Goal: Transaction & Acquisition: Book appointment/travel/reservation

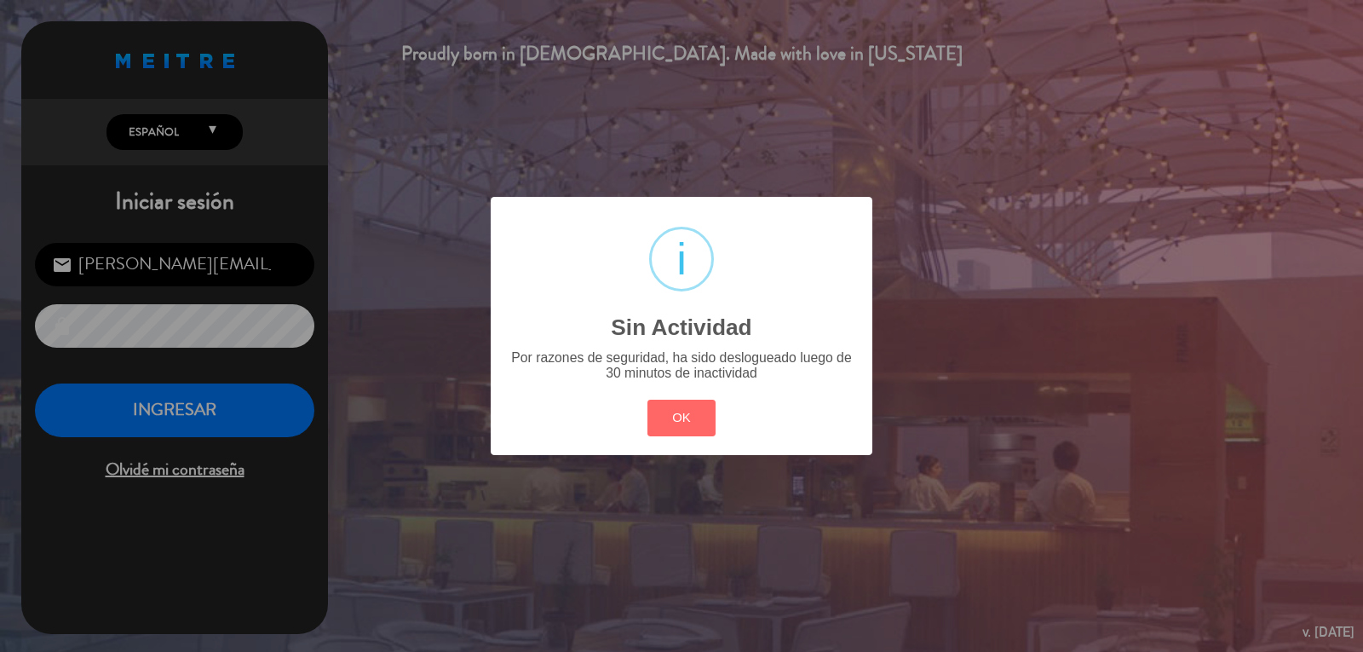
click at [697, 413] on button "OK" at bounding box center [681, 417] width 69 height 37
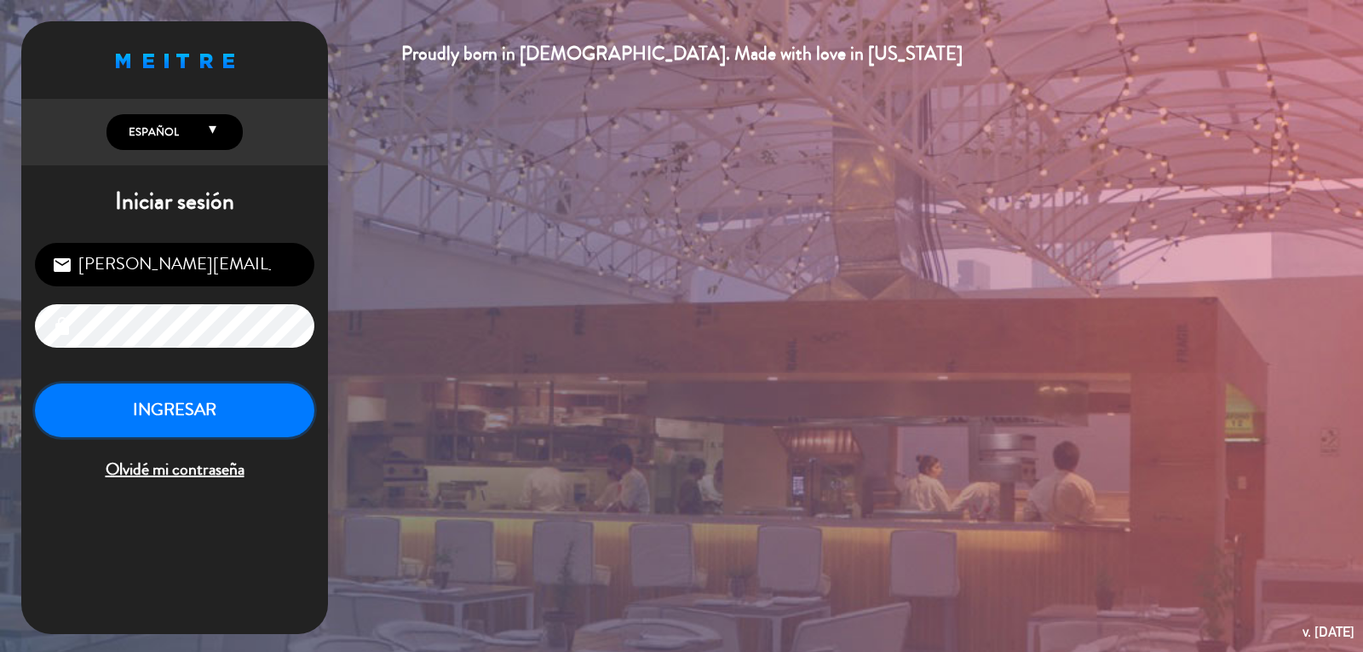
click at [208, 387] on button "INGRESAR" at bounding box center [174, 410] width 279 height 54
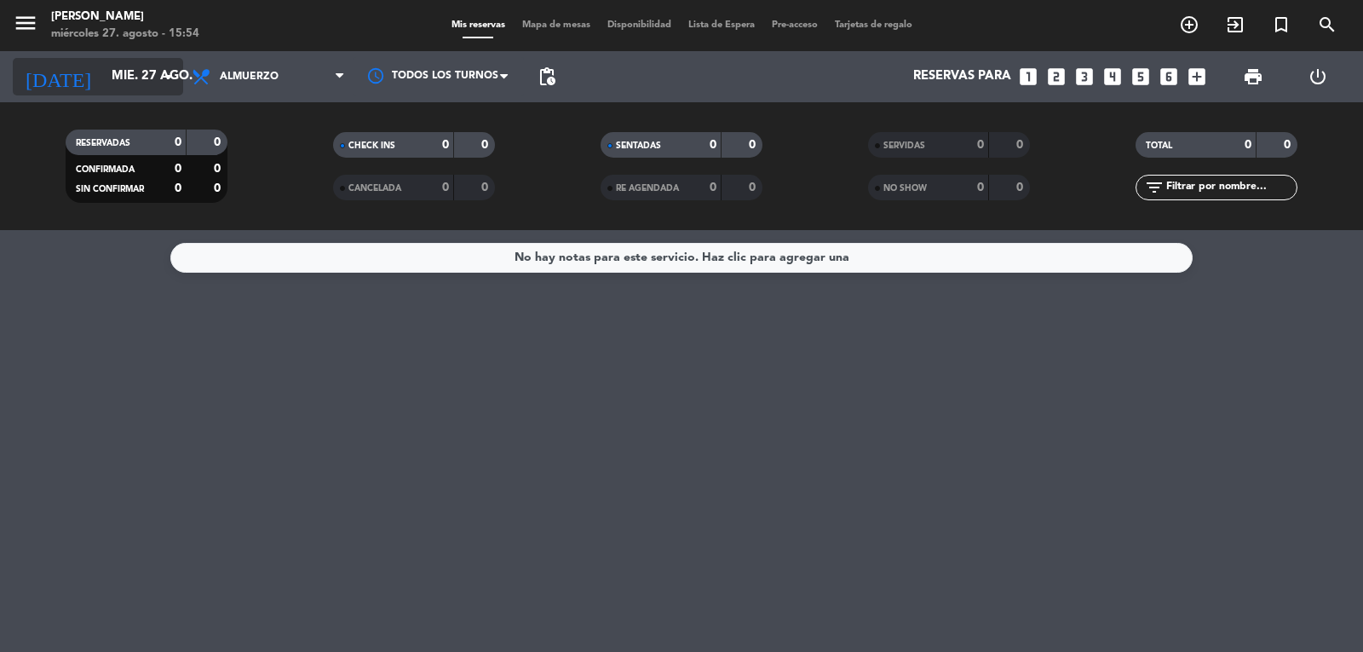
click at [129, 65] on input "mié. 27 ago." at bounding box center [185, 76] width 164 height 32
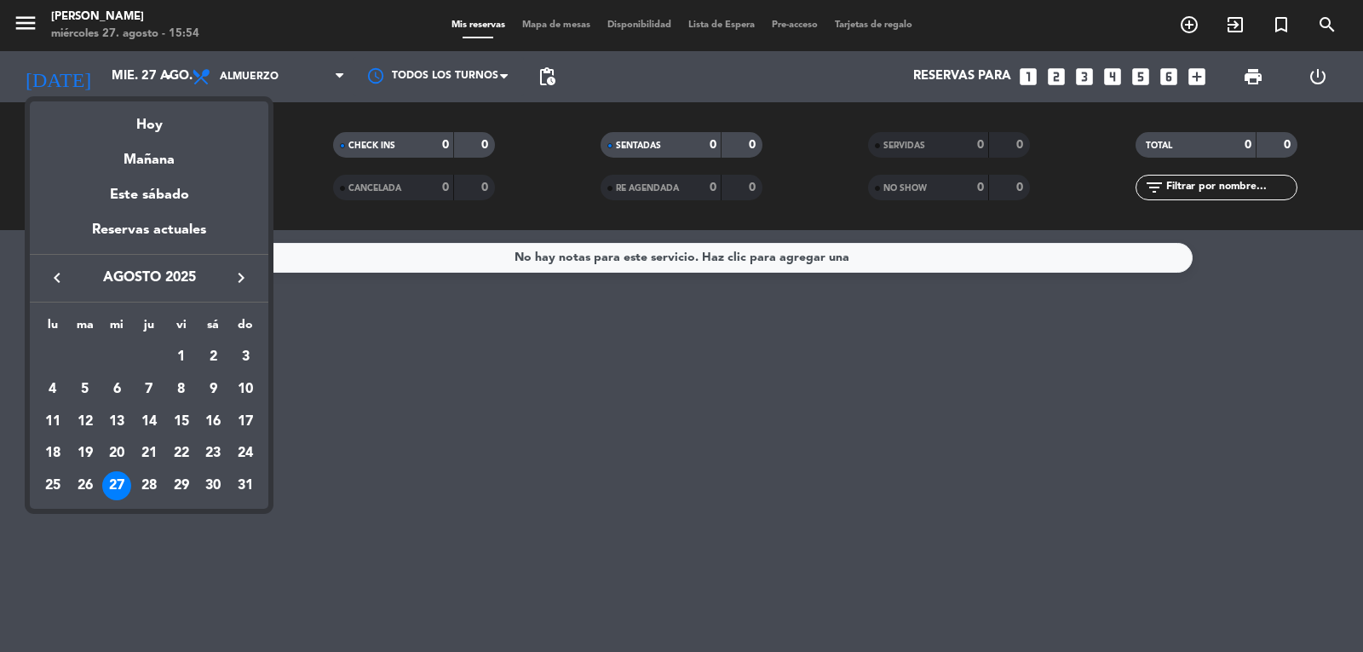
click at [261, 84] on div at bounding box center [681, 326] width 1363 height 652
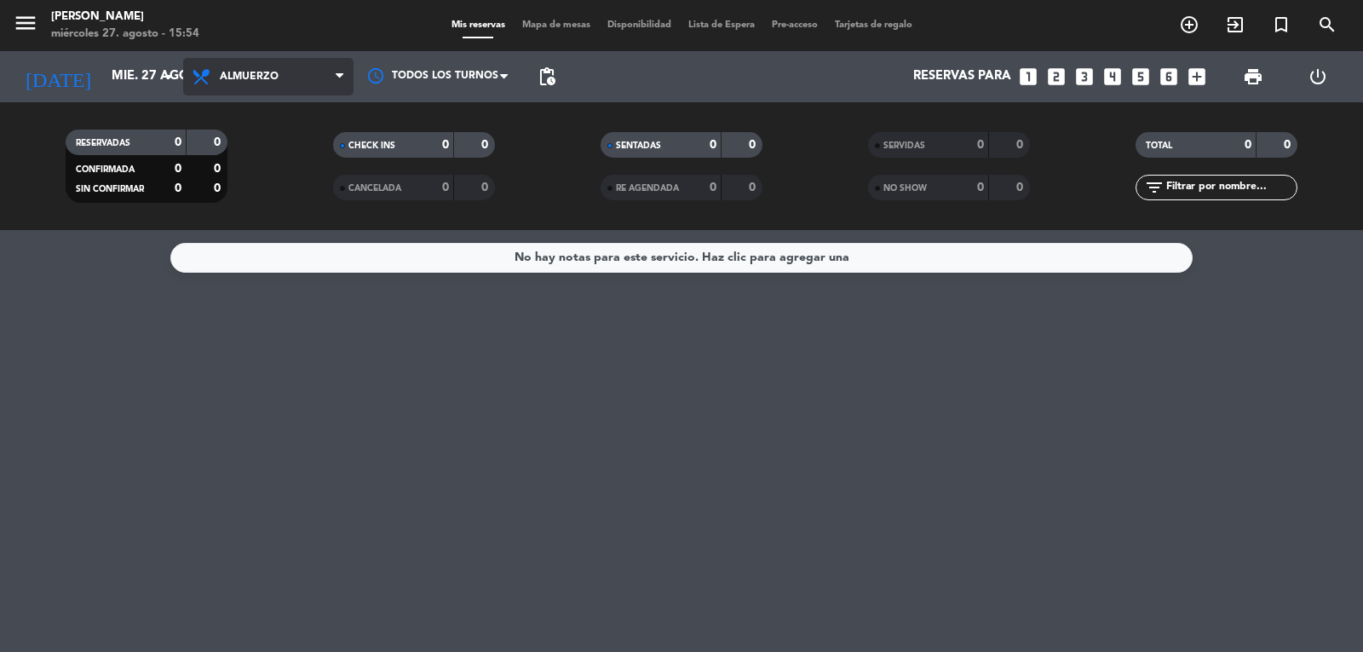
click at [289, 82] on span "Almuerzo" at bounding box center [268, 76] width 170 height 37
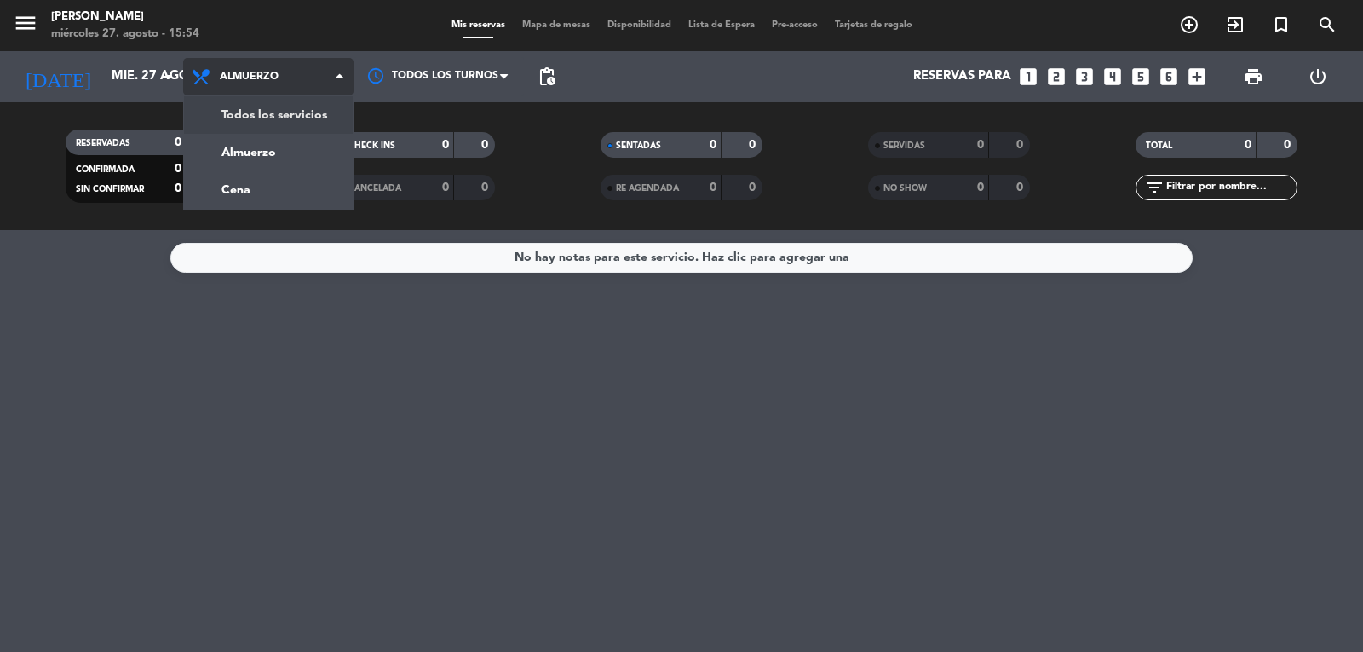
click at [300, 120] on div "menu [PERSON_NAME] miércoles 27. agosto - 15:54 Mis reservas Mapa de mesas Disp…" at bounding box center [681, 115] width 1363 height 230
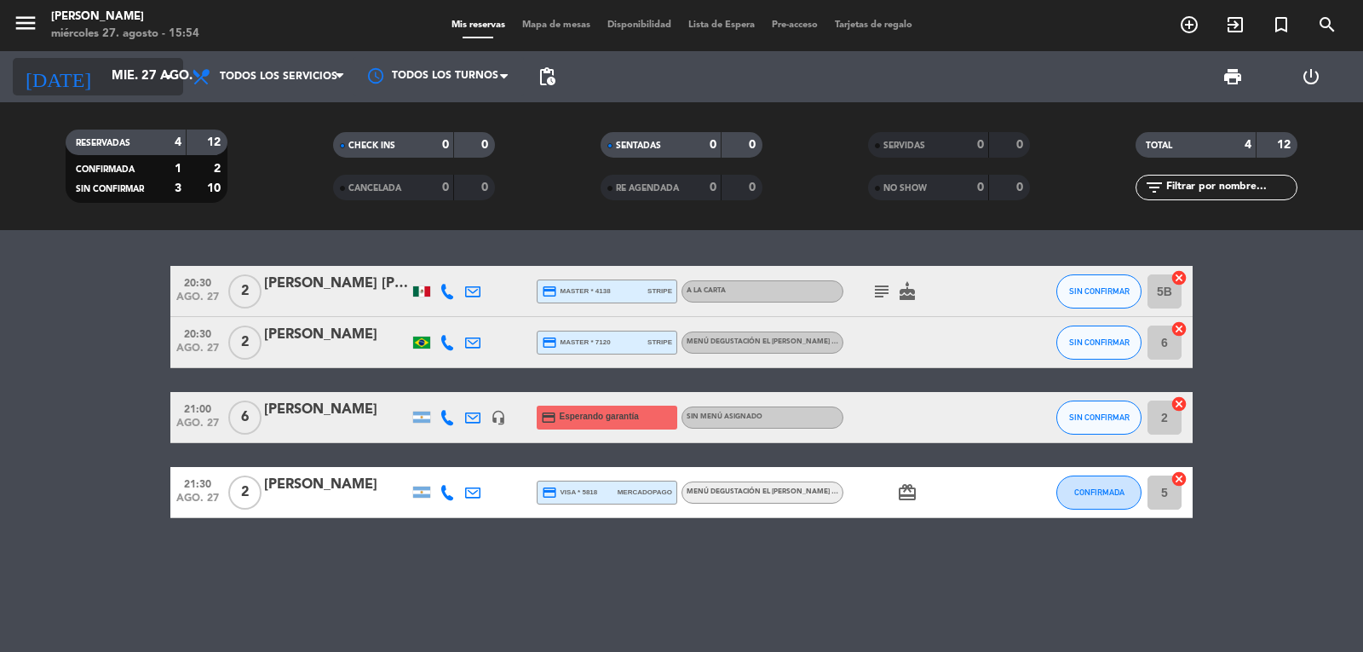
click at [113, 78] on input "mié. 27 ago." at bounding box center [185, 76] width 164 height 32
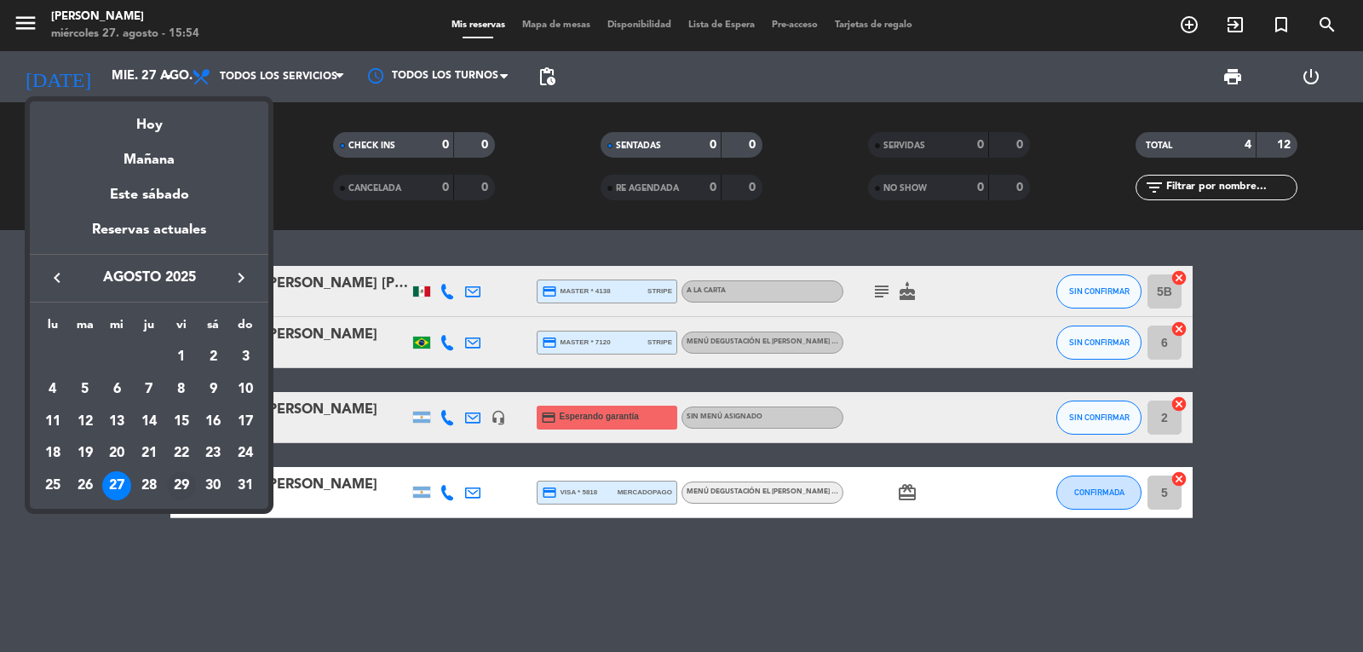
click at [182, 488] on div "29" at bounding box center [181, 485] width 29 height 29
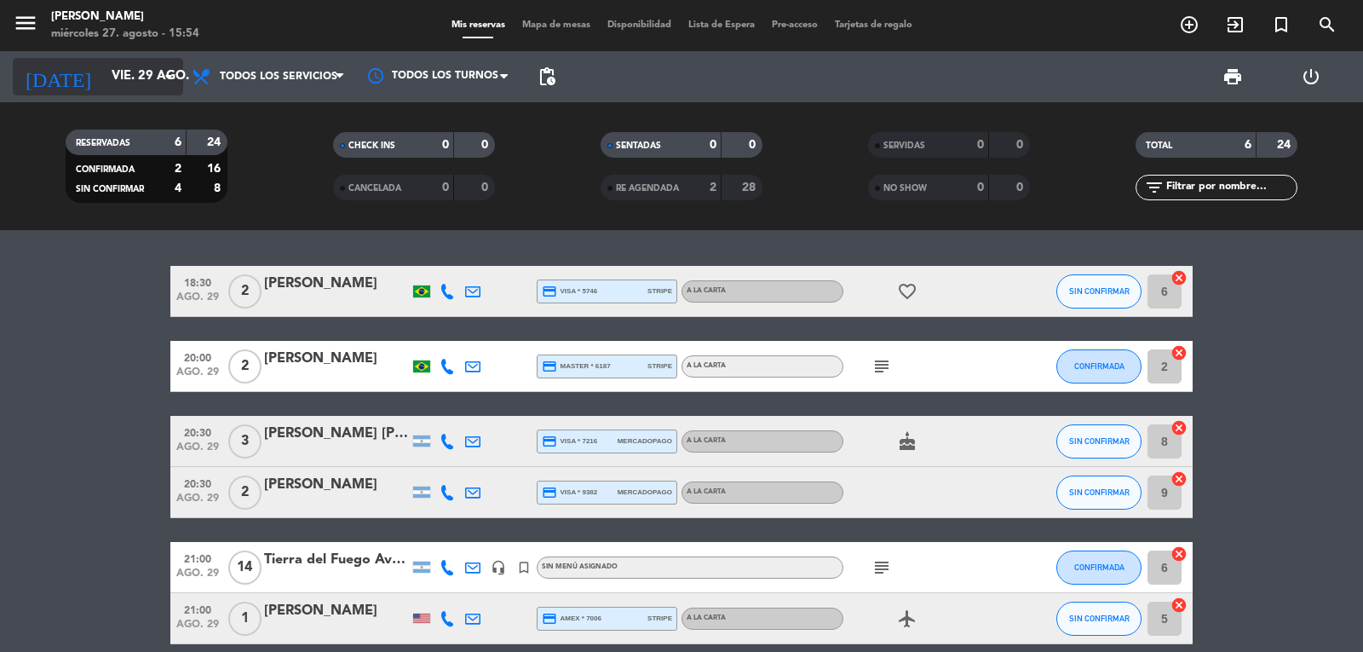
click at [155, 80] on input "vie. 29 ago." at bounding box center [185, 76] width 164 height 32
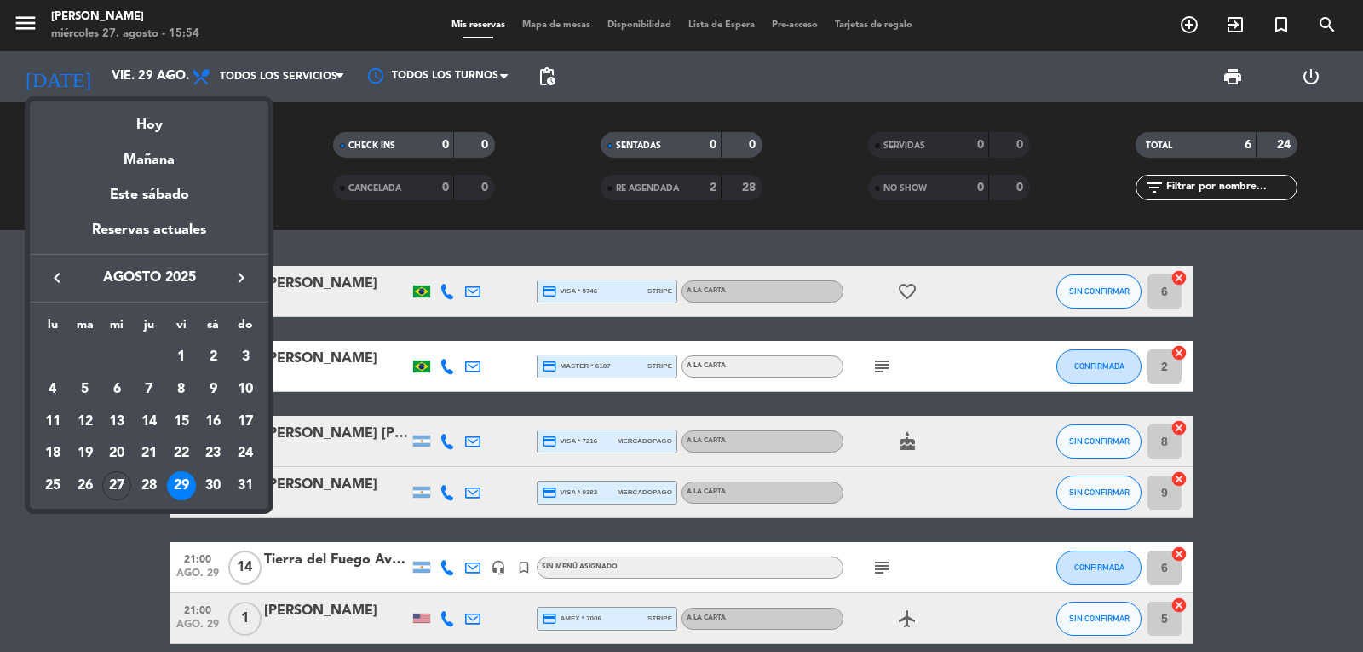
click at [247, 279] on icon "keyboard_arrow_right" at bounding box center [241, 277] width 20 height 20
click at [184, 382] on div "5" at bounding box center [181, 389] width 29 height 29
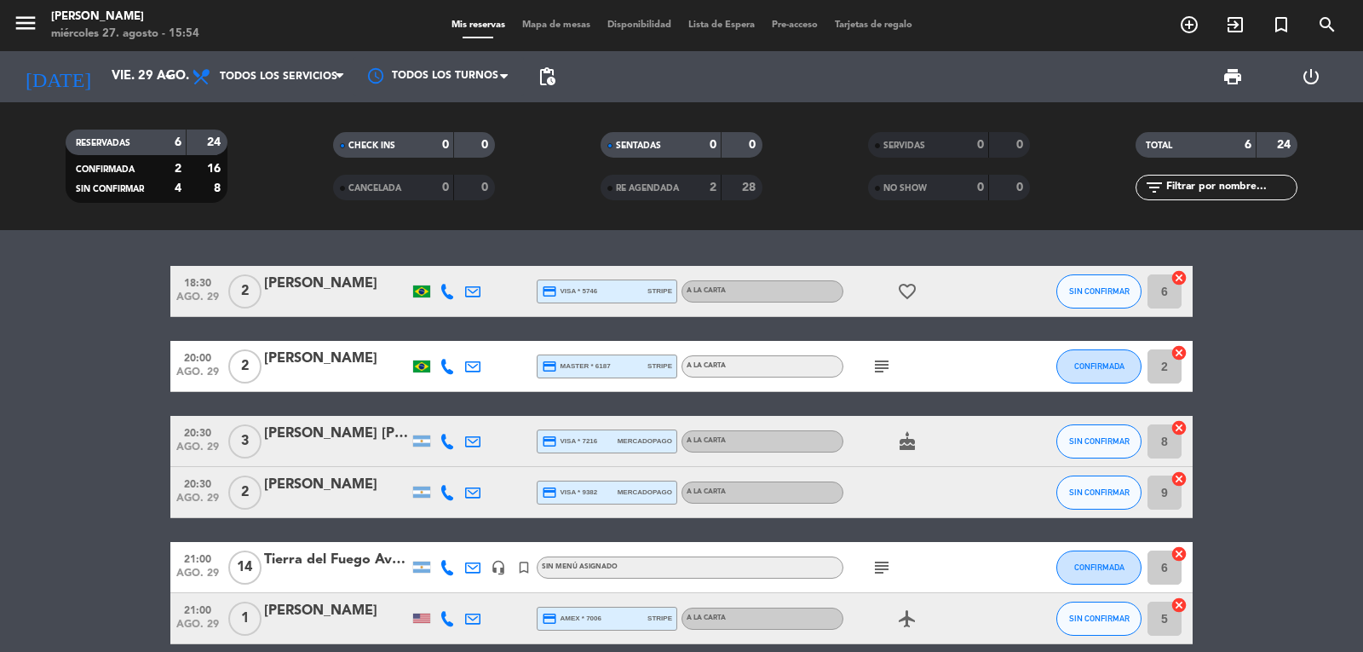
type input "vie. [DATE]"
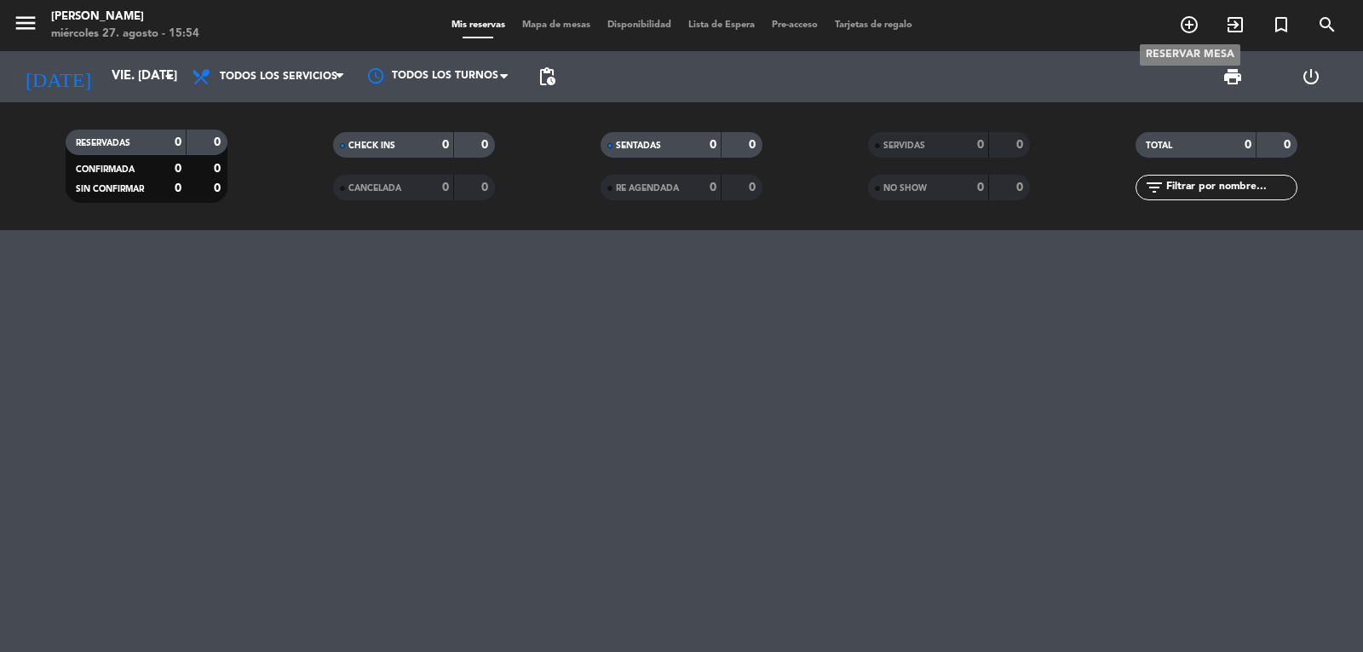
click at [1183, 22] on icon "add_circle_outline" at bounding box center [1189, 24] width 20 height 20
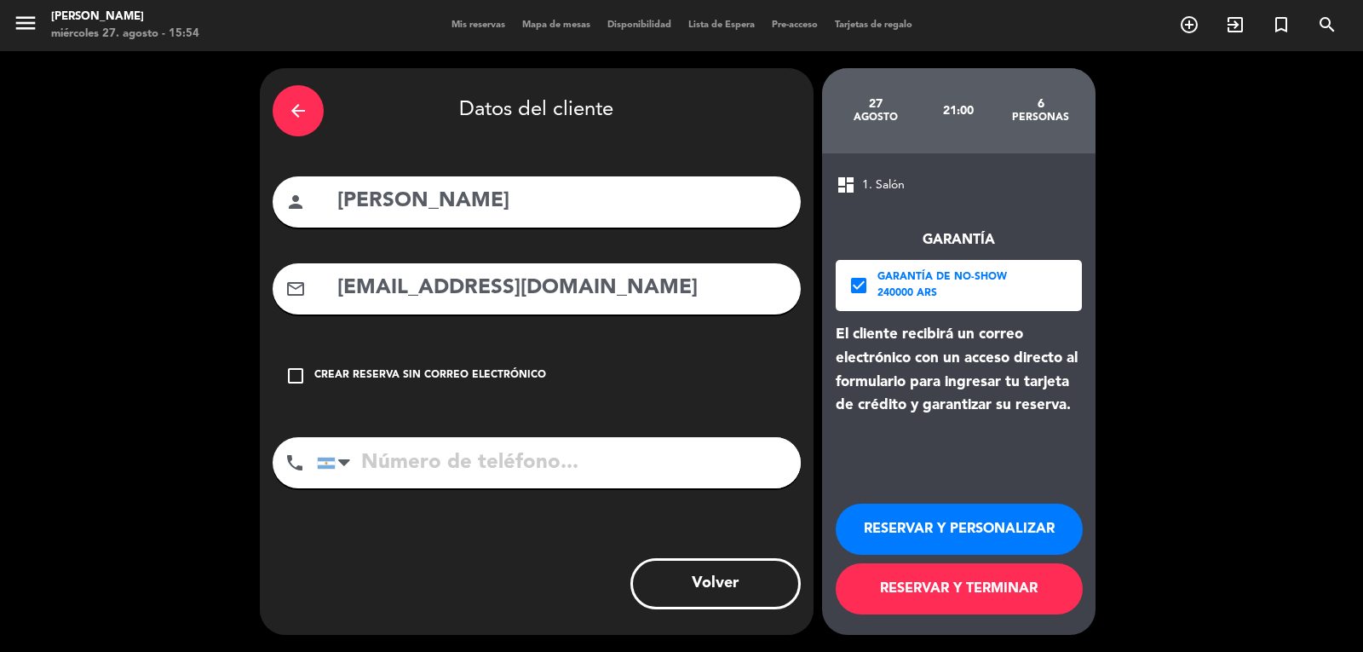
click at [302, 96] on div "arrow_back" at bounding box center [298, 110] width 51 height 51
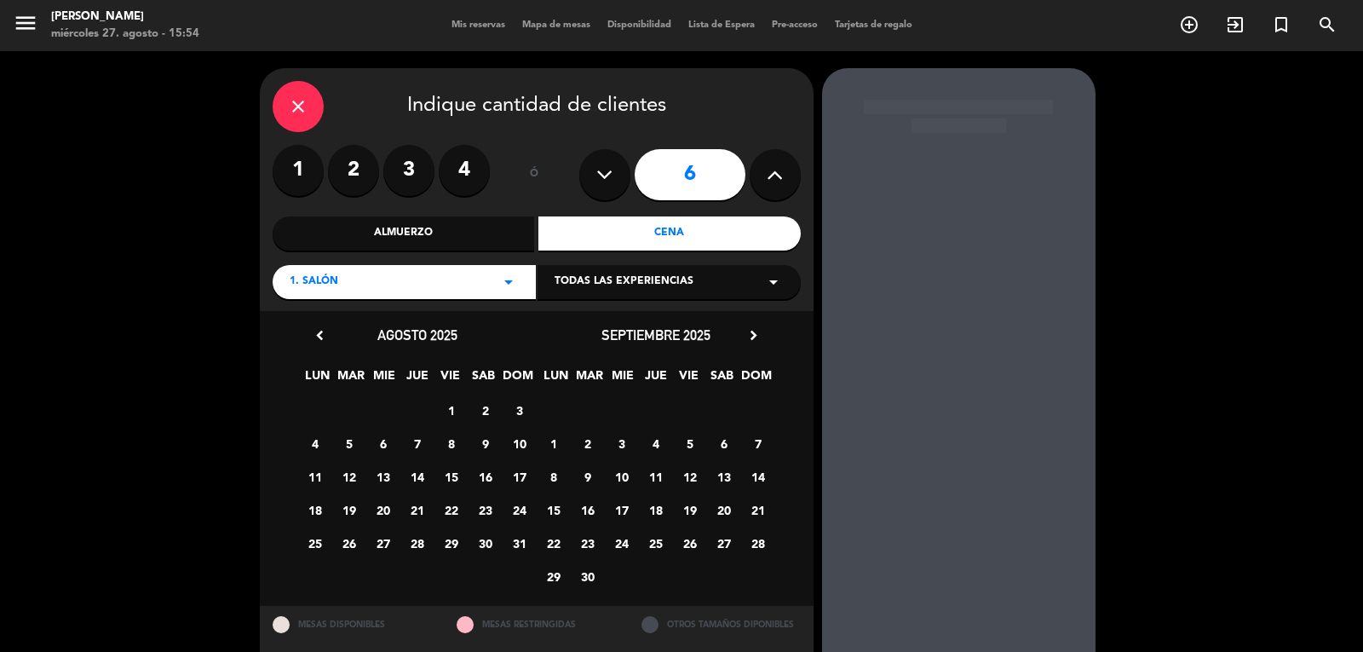
click at [296, 108] on icon "close" at bounding box center [298, 106] width 20 height 20
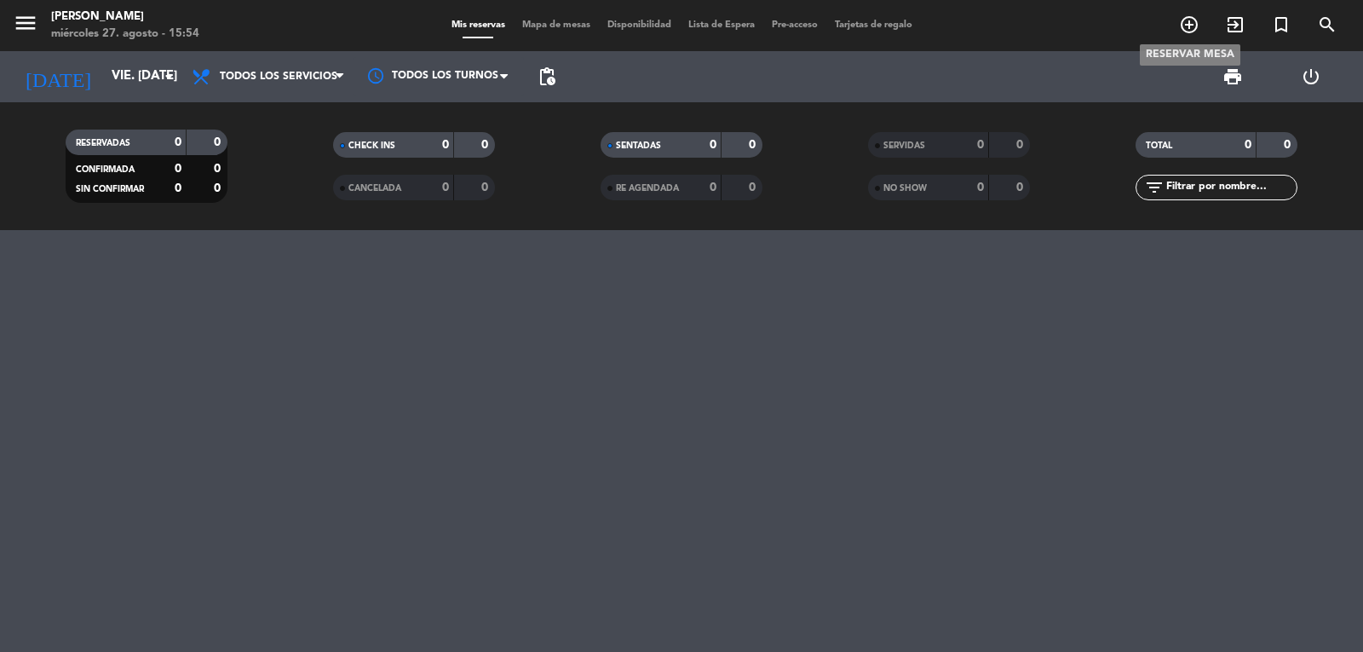
click at [1186, 24] on icon "add_circle_outline" at bounding box center [1189, 24] width 20 height 20
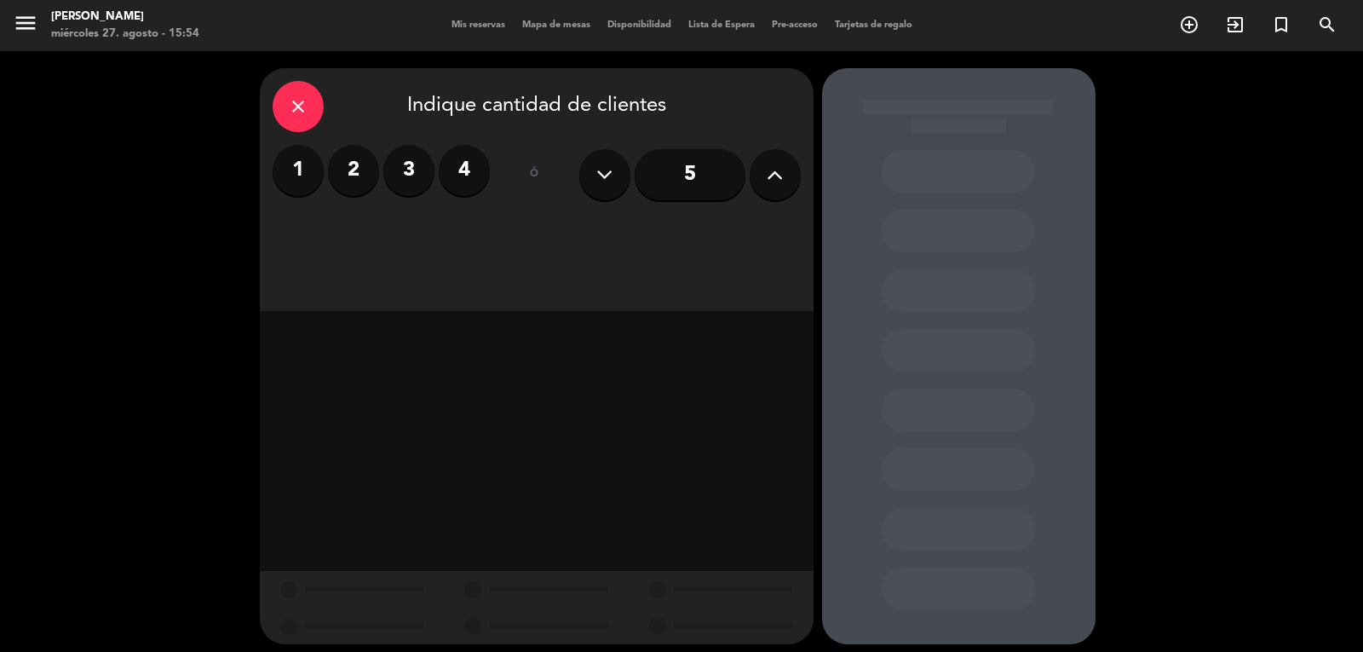
click at [598, 168] on icon at bounding box center [604, 175] width 16 height 26
click at [448, 161] on label "4" at bounding box center [464, 170] width 51 height 51
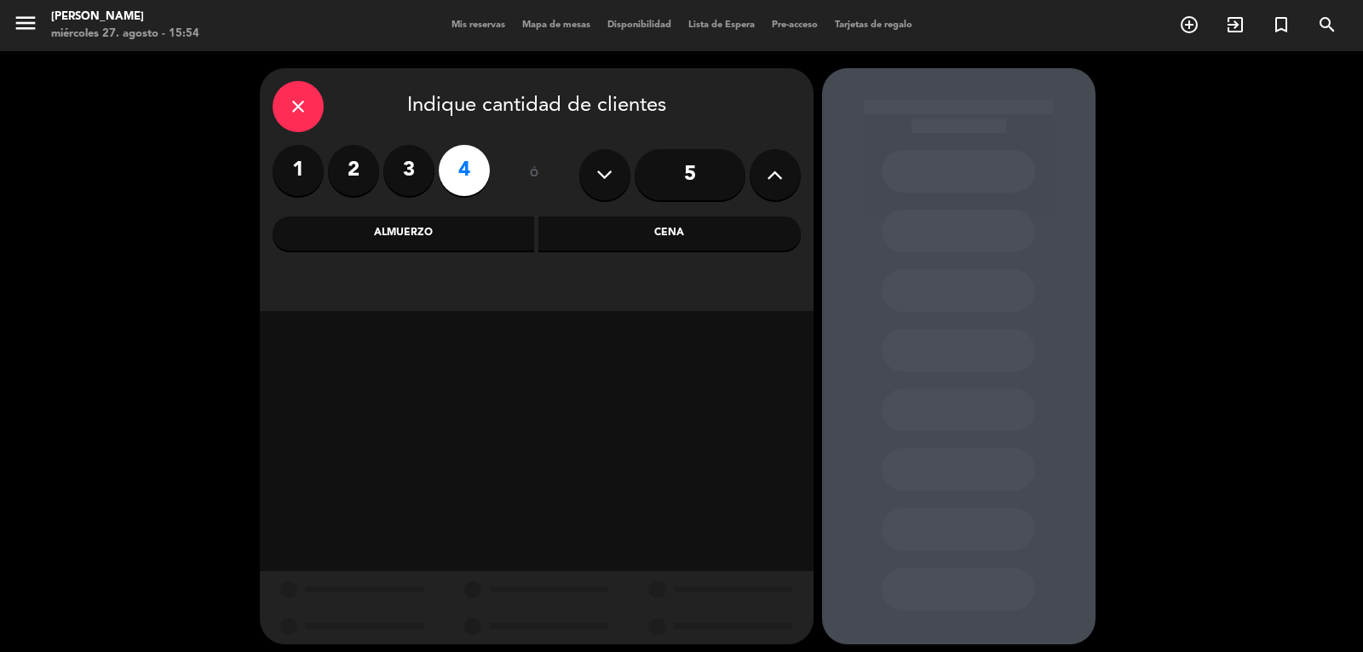
click at [680, 233] on div "Cena" at bounding box center [669, 233] width 262 height 34
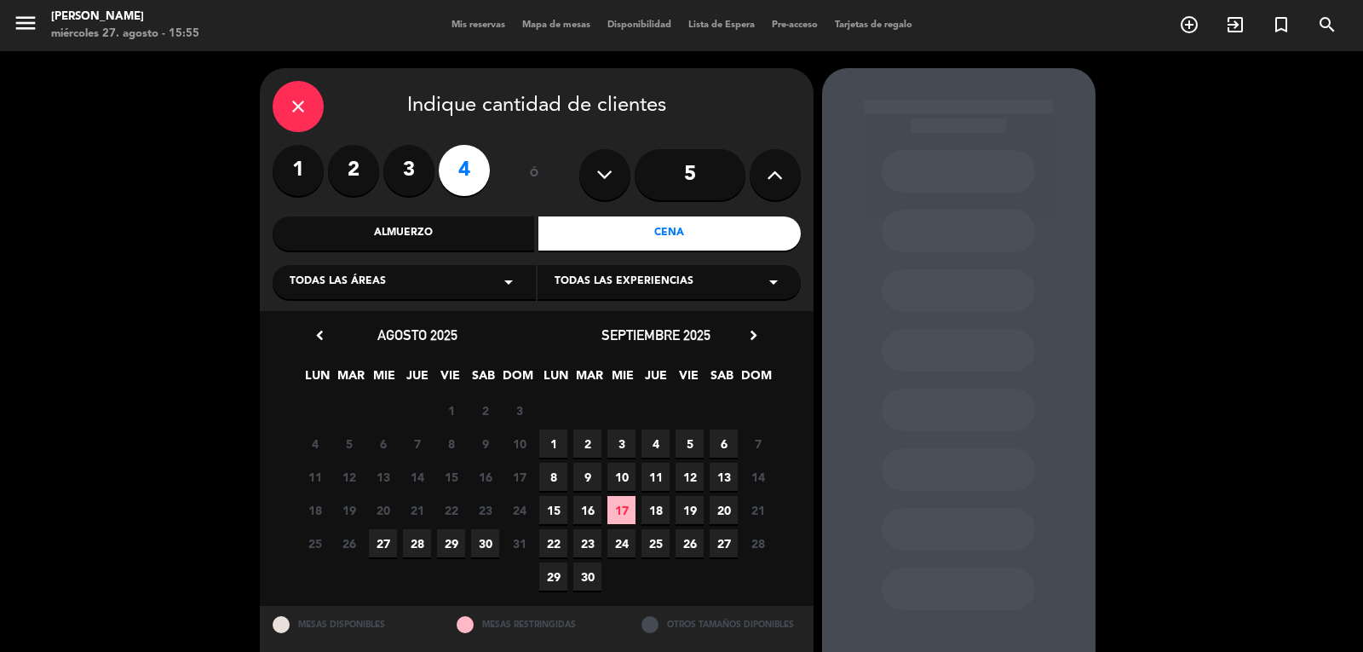
click at [692, 441] on span "5" at bounding box center [689, 443] width 28 height 28
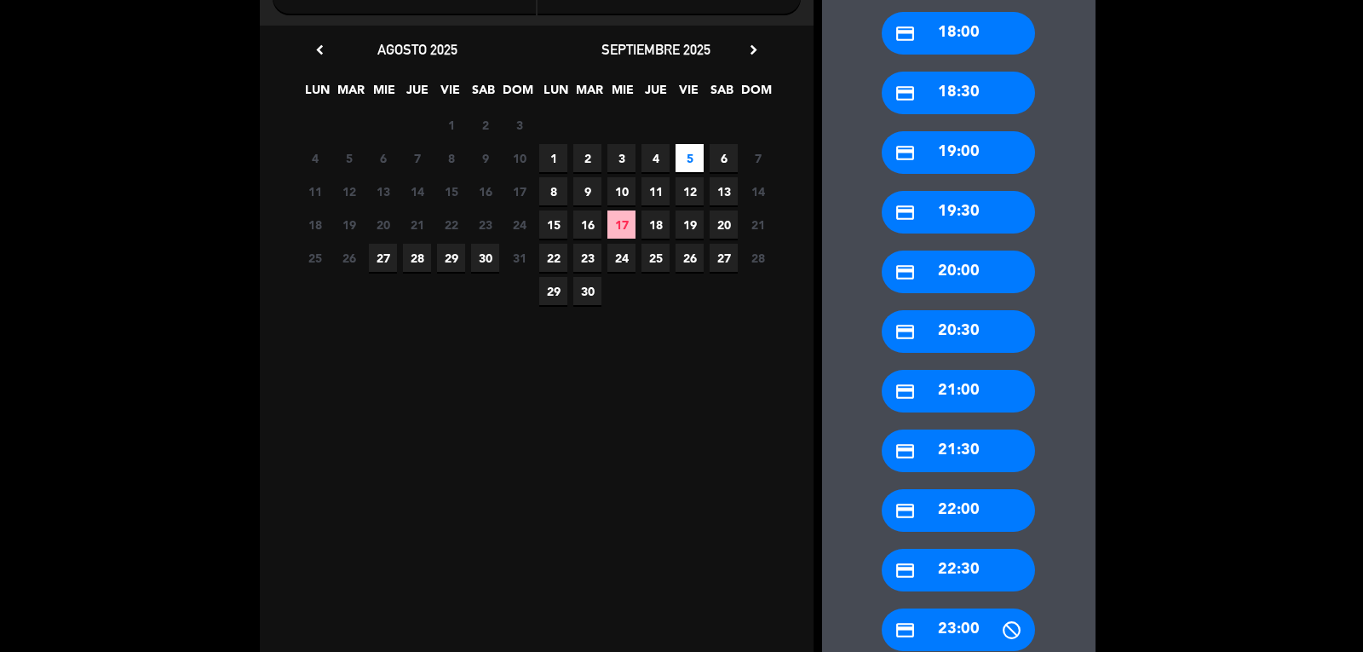
scroll to position [299, 0]
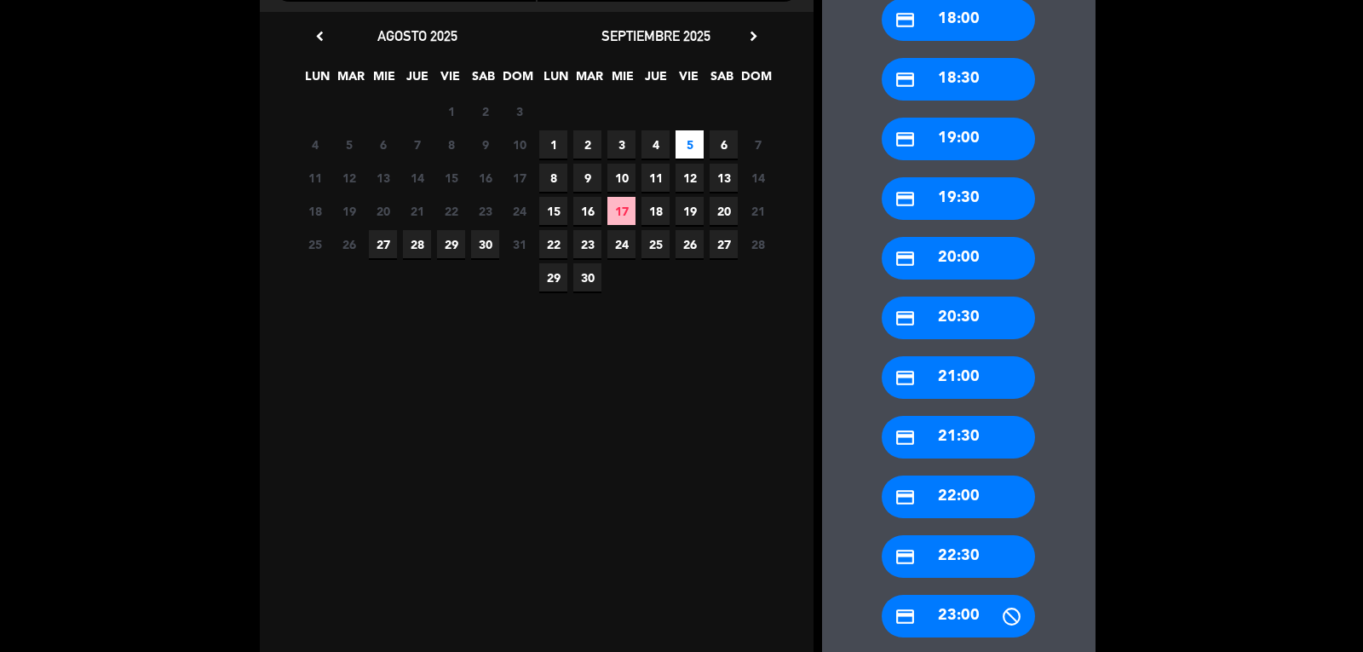
click at [956, 314] on div "credit_card 20:30" at bounding box center [958, 317] width 153 height 43
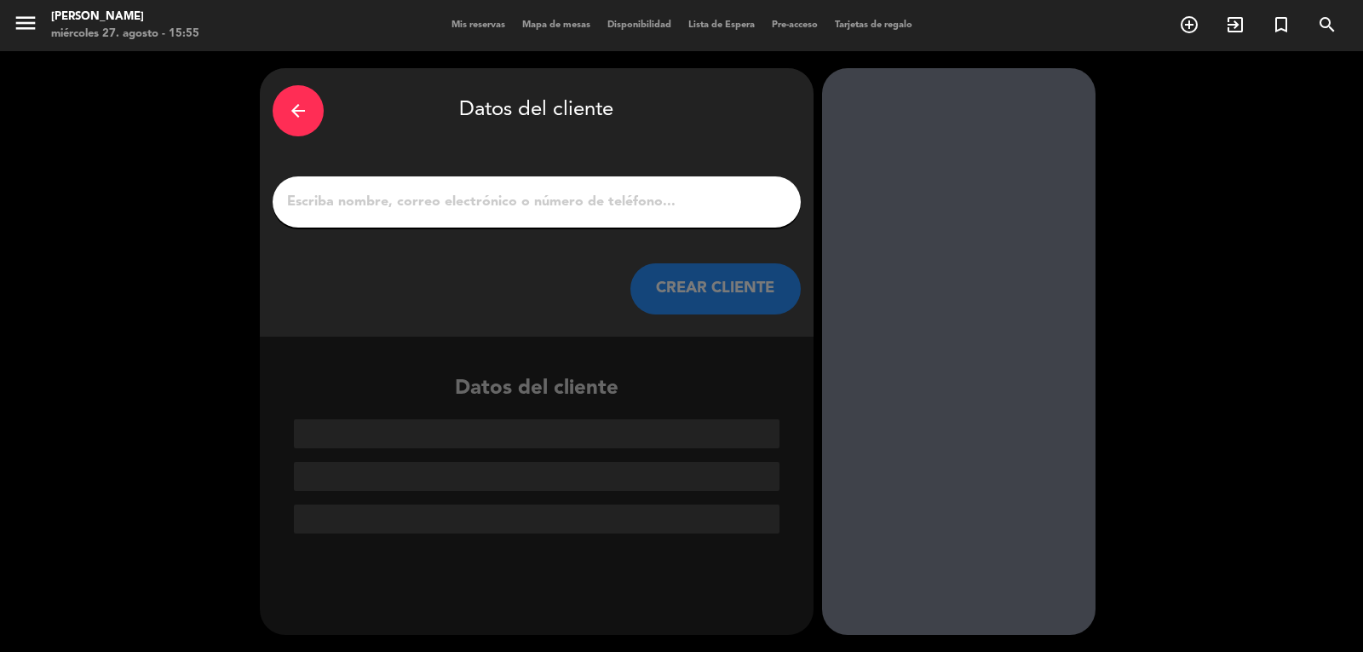
scroll to position [0, 0]
click at [365, 196] on input "1" at bounding box center [536, 202] width 503 height 24
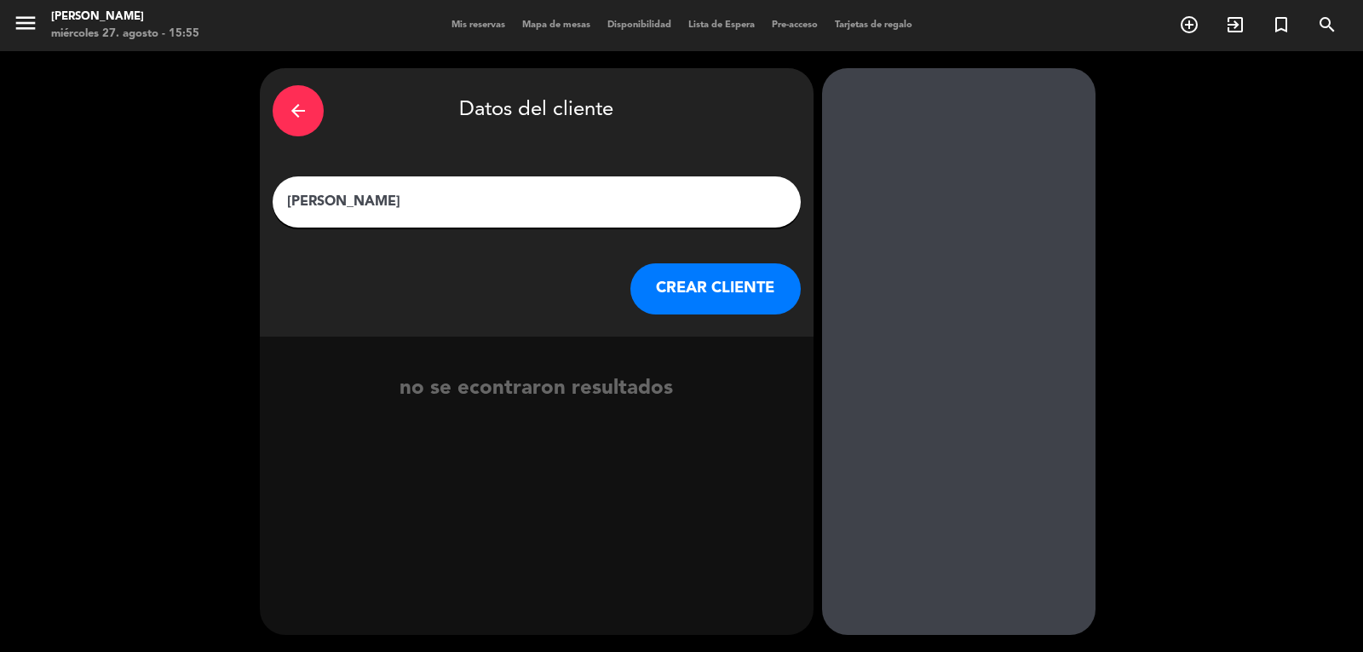
type input "[PERSON_NAME]"
click at [736, 290] on button "CREAR CLIENTE" at bounding box center [715, 288] width 170 height 51
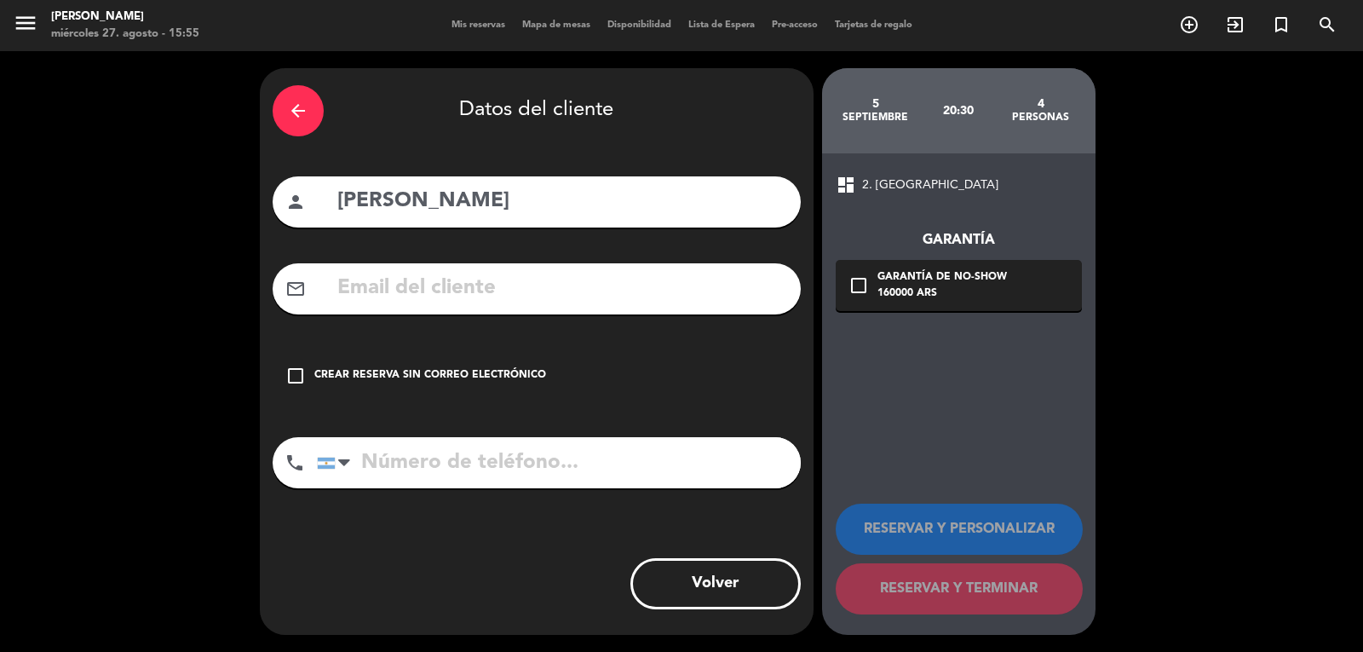
click at [381, 285] on input "text" at bounding box center [562, 288] width 452 height 35
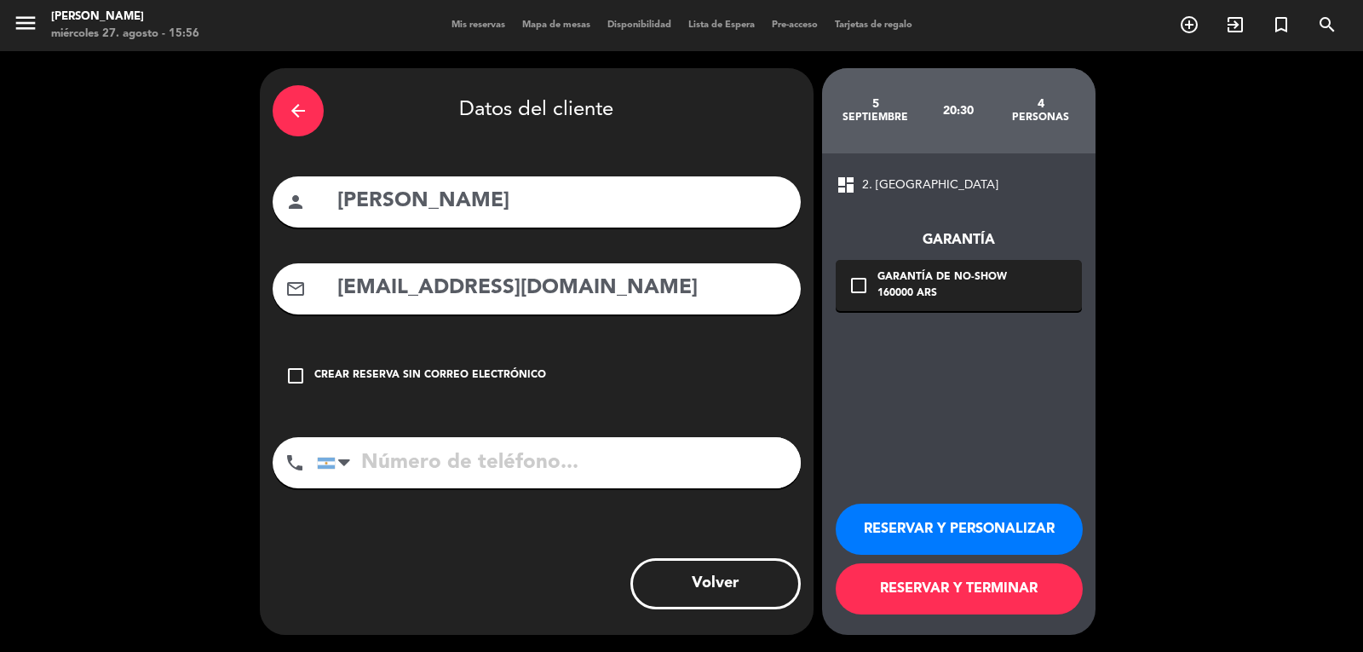
type input "[EMAIL_ADDRESS][DOMAIN_NAME]"
click at [851, 283] on icon "check_box_outline_blank" at bounding box center [858, 285] width 20 height 20
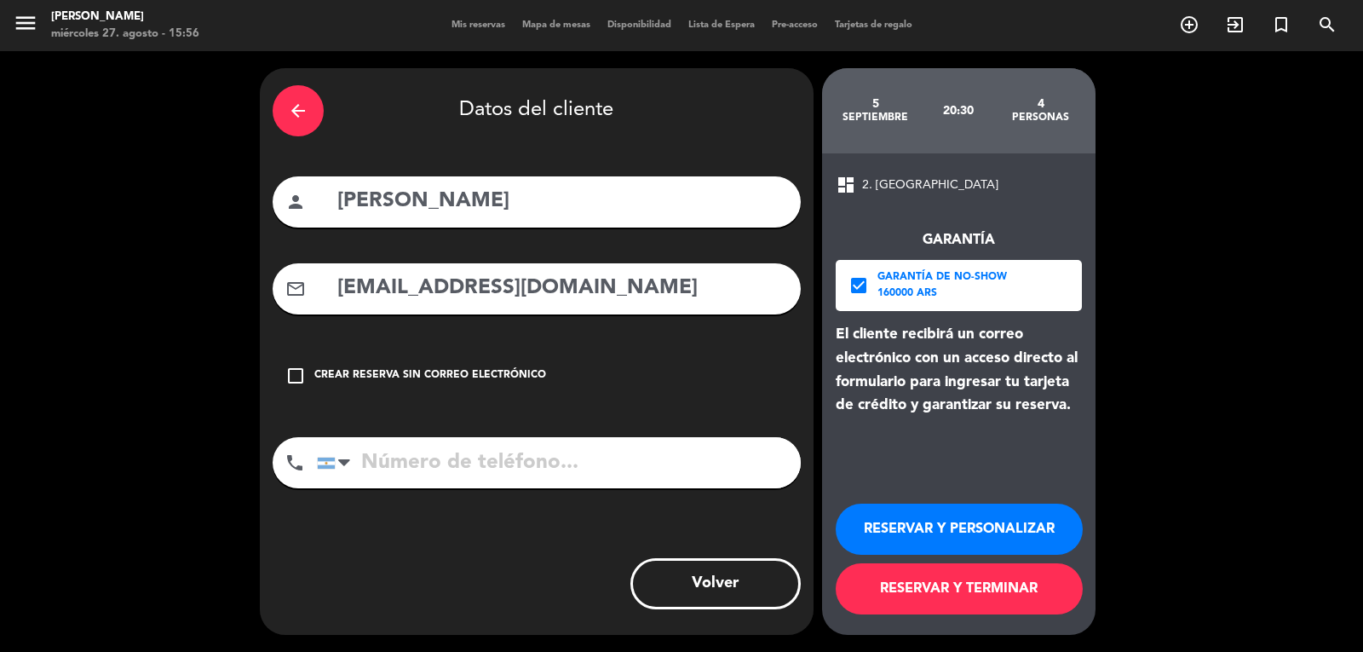
click at [981, 580] on button "RESERVAR Y TERMINAR" at bounding box center [959, 588] width 247 height 51
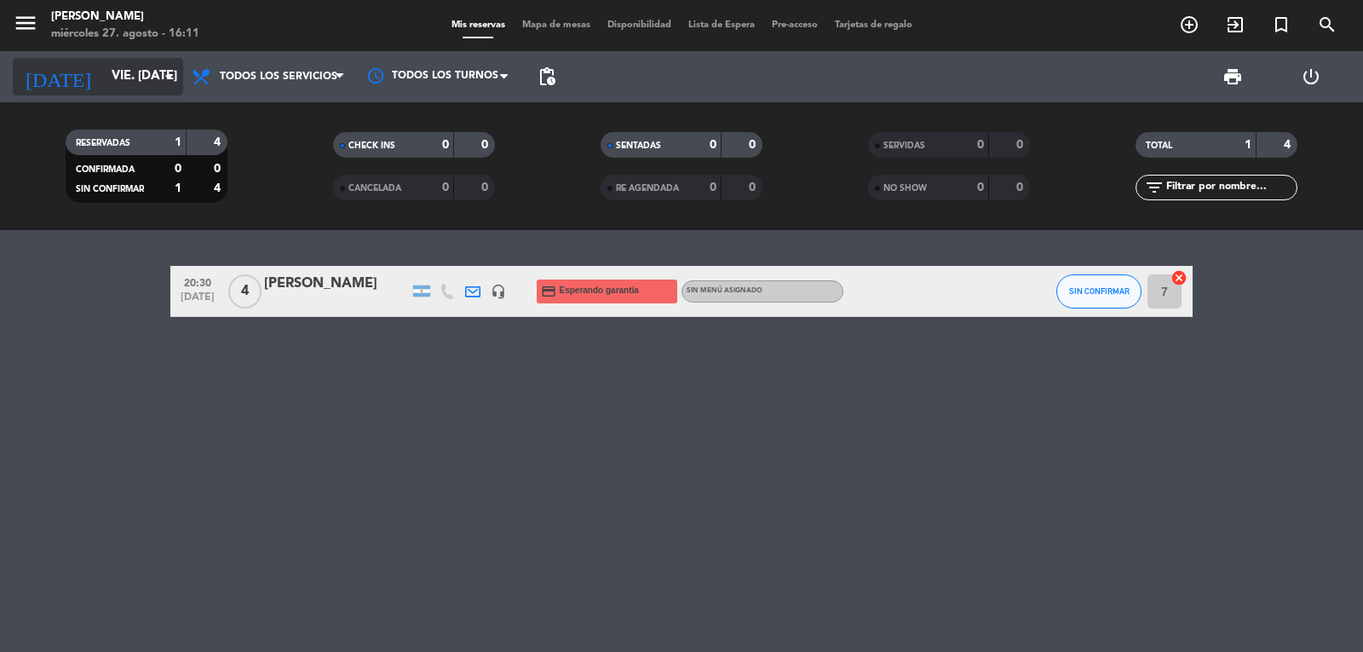
click at [116, 77] on input "vie. [DATE]" at bounding box center [185, 76] width 164 height 32
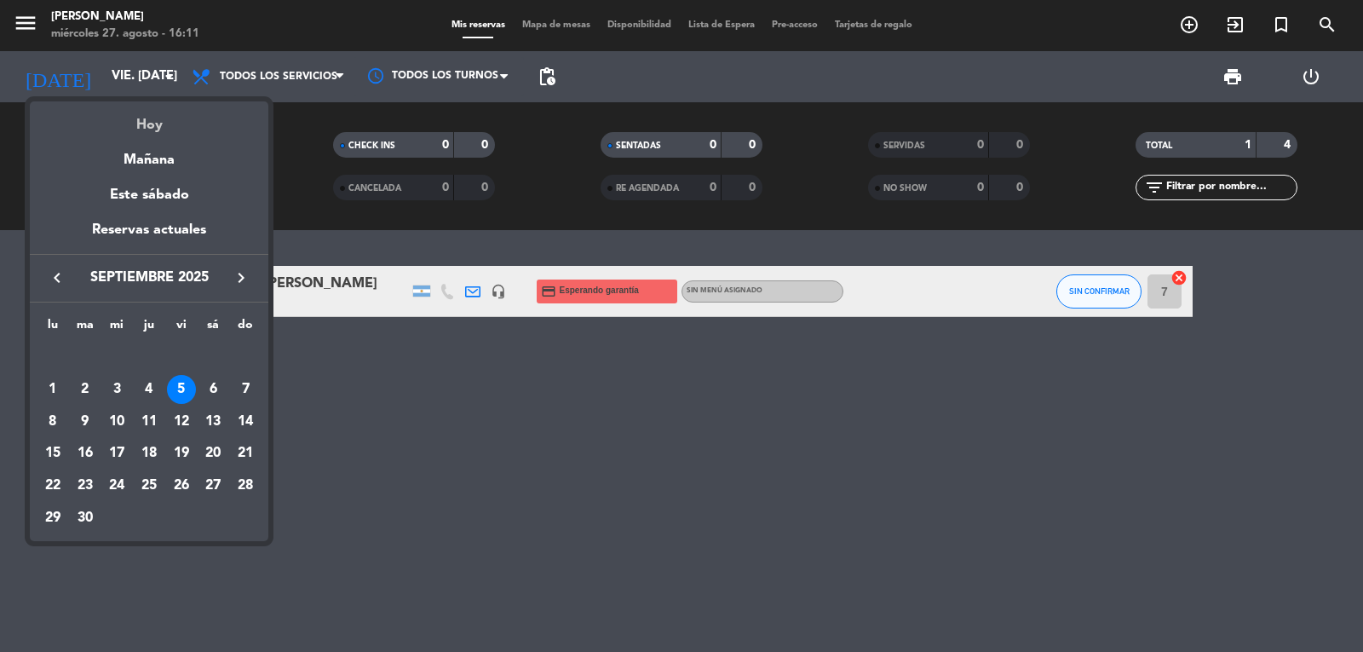
click at [144, 120] on div "Hoy" at bounding box center [149, 118] width 238 height 35
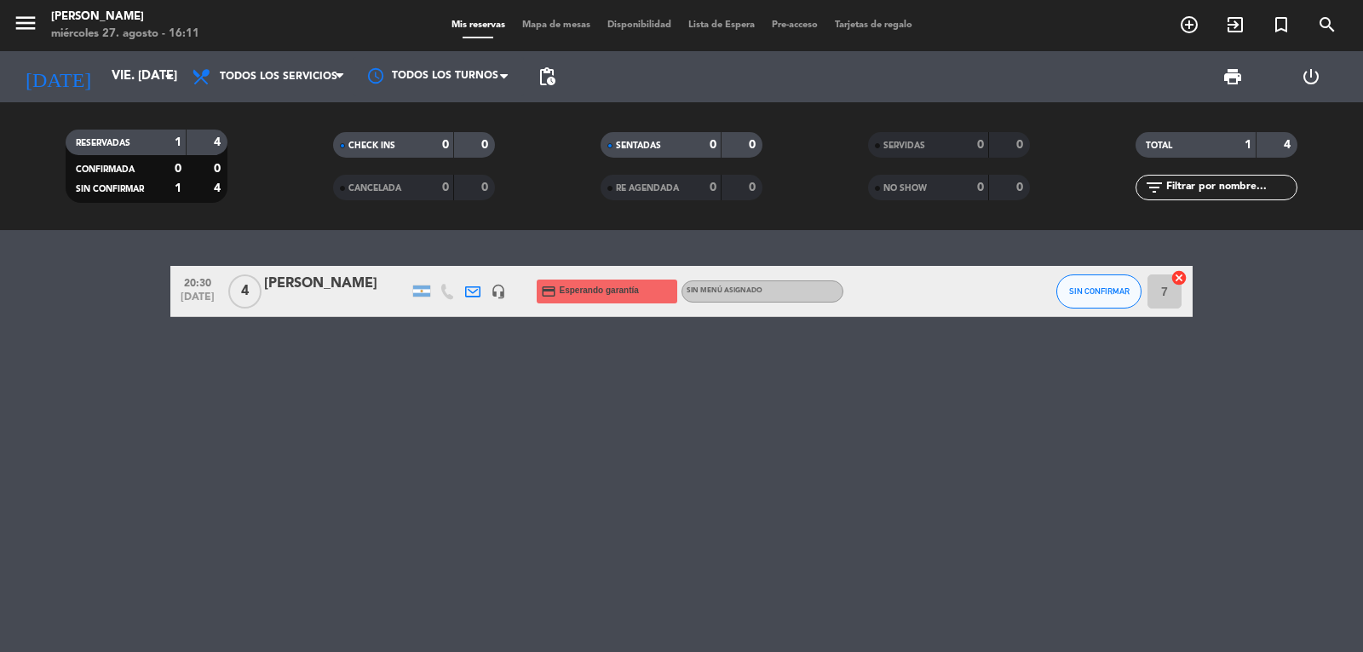
type input "mié. 27 ago."
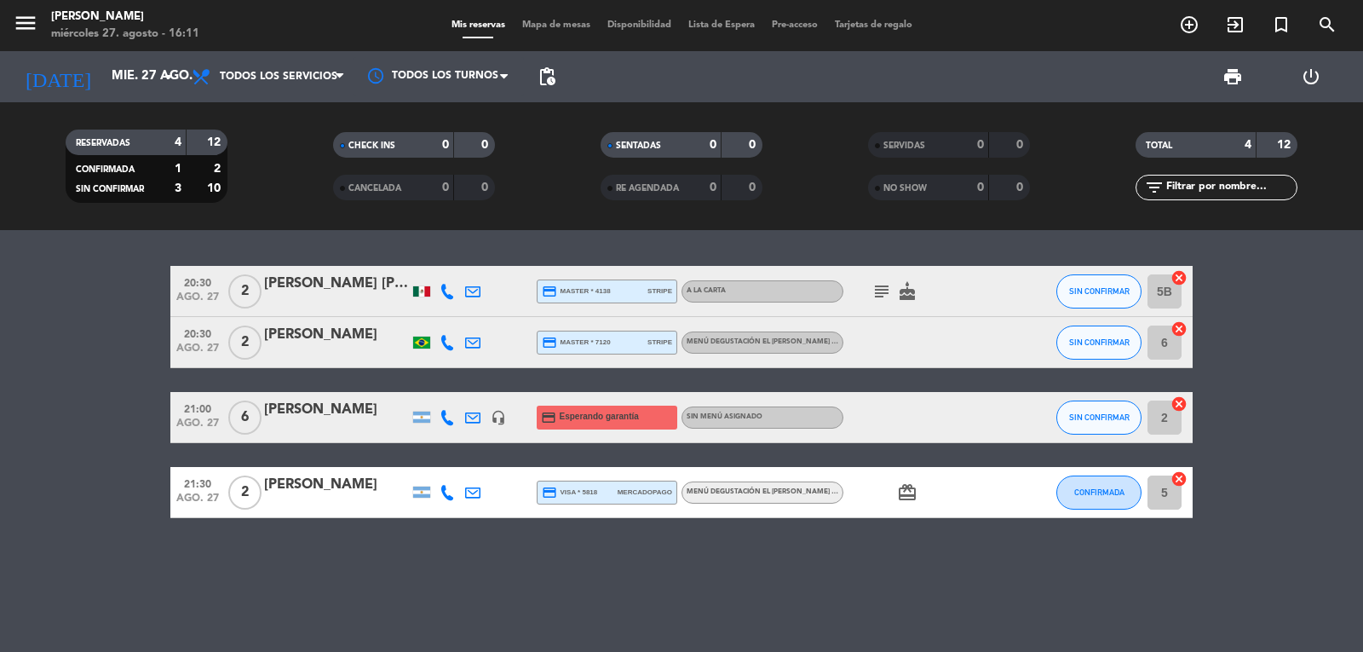
click at [445, 419] on icon at bounding box center [446, 417] width 15 height 15
click at [456, 384] on span "content_paste" at bounding box center [462, 388] width 13 height 13
click at [483, 392] on span at bounding box center [490, 389] width 14 height 14
click at [456, 384] on span "content_paste" at bounding box center [462, 388] width 13 height 13
click at [1069, 411] on button "SIN CONFIRMAR" at bounding box center [1098, 417] width 85 height 34
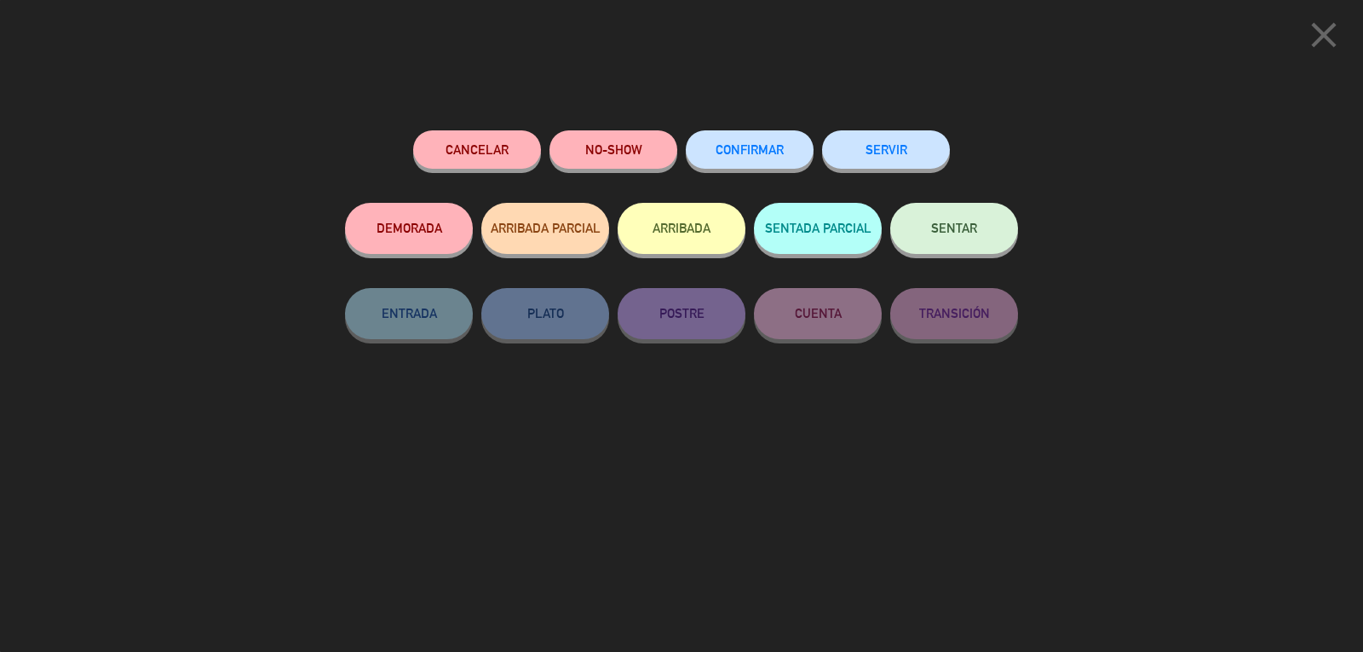
click at [502, 148] on button "Cancelar" at bounding box center [477, 149] width 128 height 38
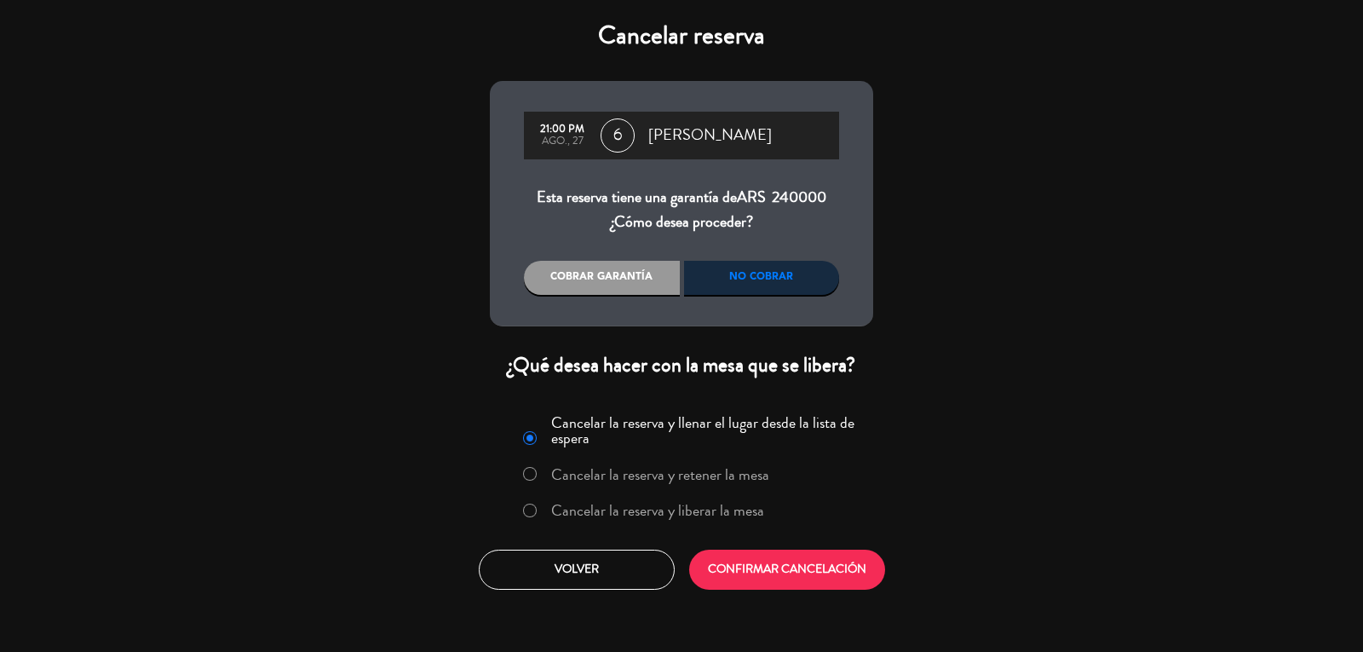
click at [811, 273] on div "No cobrar" at bounding box center [762, 278] width 156 height 34
click at [784, 573] on button "CONFIRMAR CANCELACIÓN" at bounding box center [787, 569] width 196 height 40
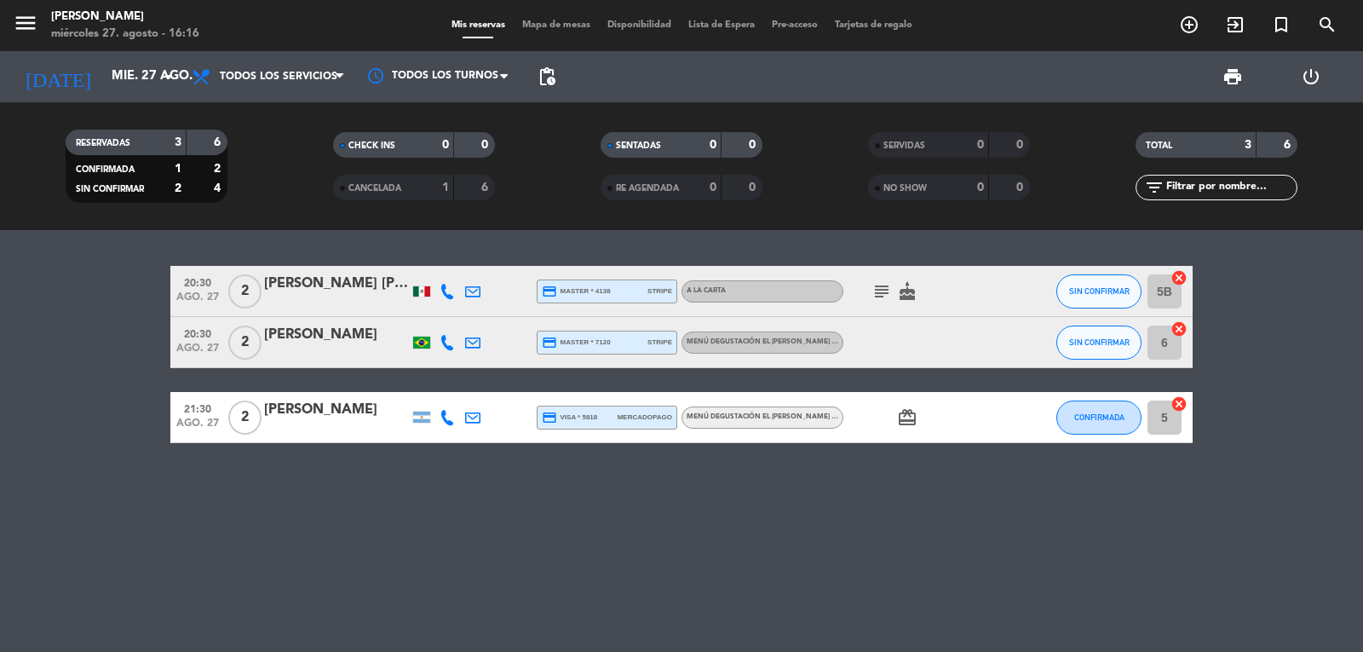
click at [889, 285] on icon "subject" at bounding box center [881, 291] width 20 height 20
click at [911, 418] on icon "card_giftcard" at bounding box center [907, 417] width 20 height 20
click at [897, 609] on div "20:30 ago. 27 2 [PERSON_NAME] [PERSON_NAME] credit_card master * 4138 stripe A …" at bounding box center [681, 441] width 1363 height 422
